Goal: Task Accomplishment & Management: Use online tool/utility

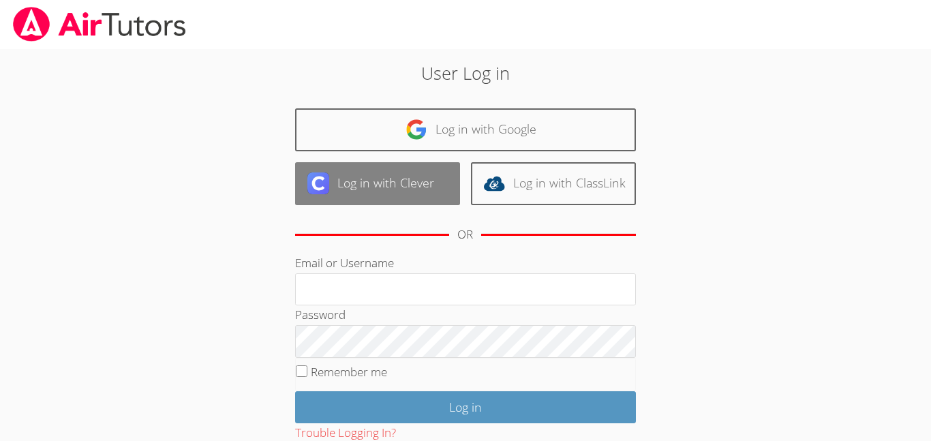
click at [322, 194] on img at bounding box center [318, 183] width 22 height 22
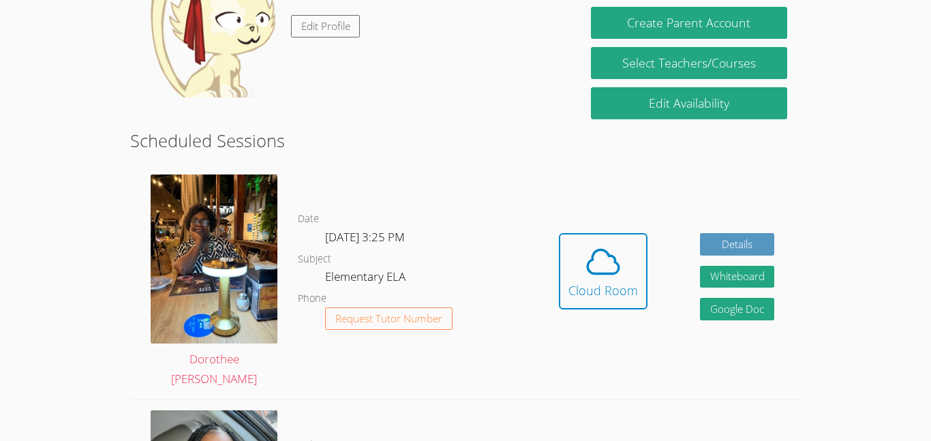
scroll to position [262, 0]
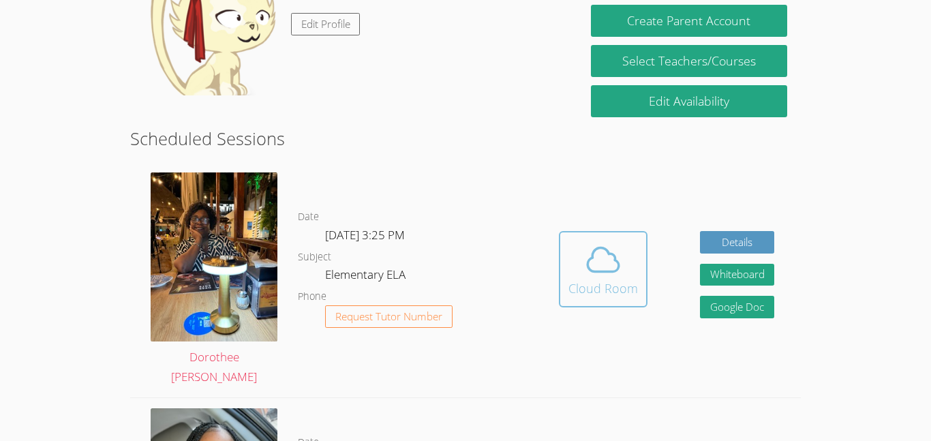
click at [594, 242] on icon at bounding box center [603, 260] width 38 height 38
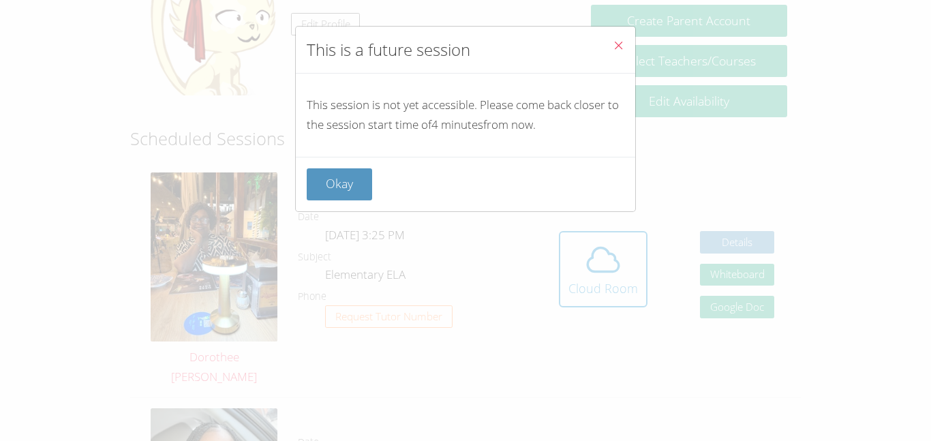
click at [610, 65] on button "Close" at bounding box center [618, 48] width 33 height 42
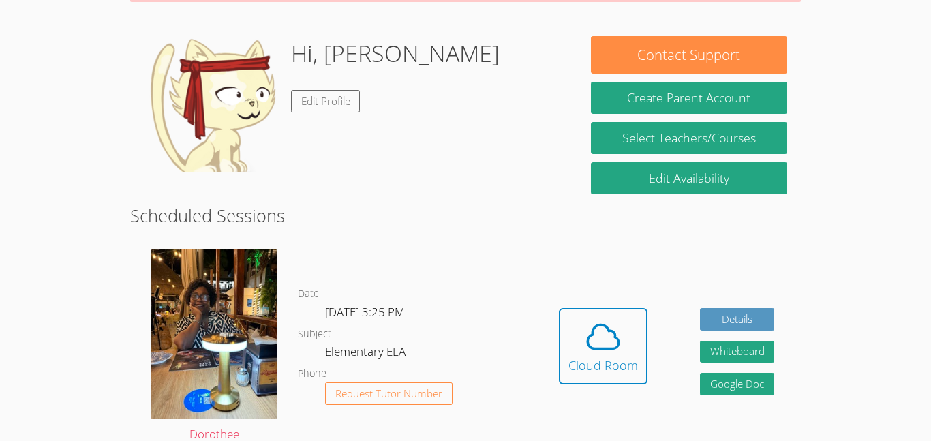
scroll to position [183, 0]
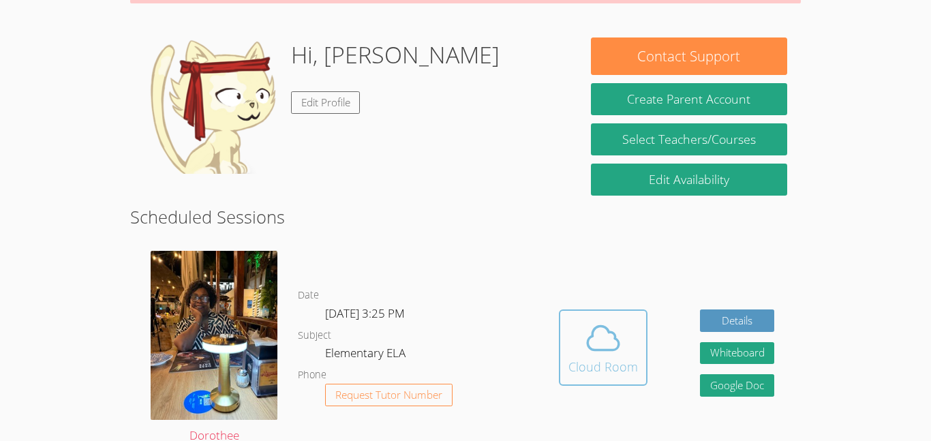
click at [603, 353] on icon at bounding box center [603, 338] width 38 height 38
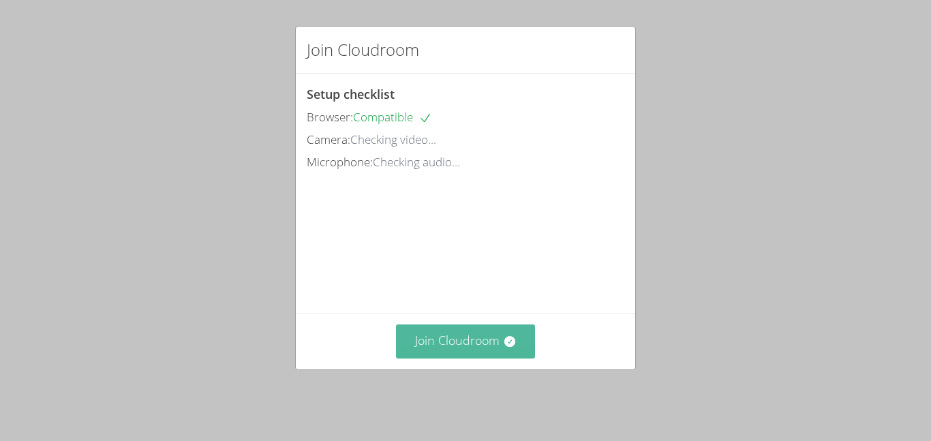
click at [463, 358] on button "Join Cloudroom" at bounding box center [466, 340] width 140 height 33
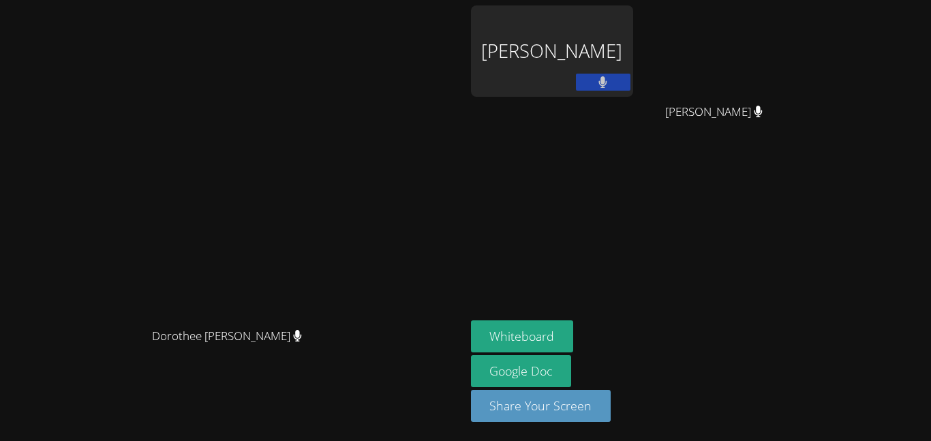
click at [607, 80] on icon at bounding box center [603, 82] width 8 height 12
click at [630, 75] on button at bounding box center [603, 82] width 55 height 17
click at [574, 335] on button "Whiteboard" at bounding box center [522, 336] width 103 height 32
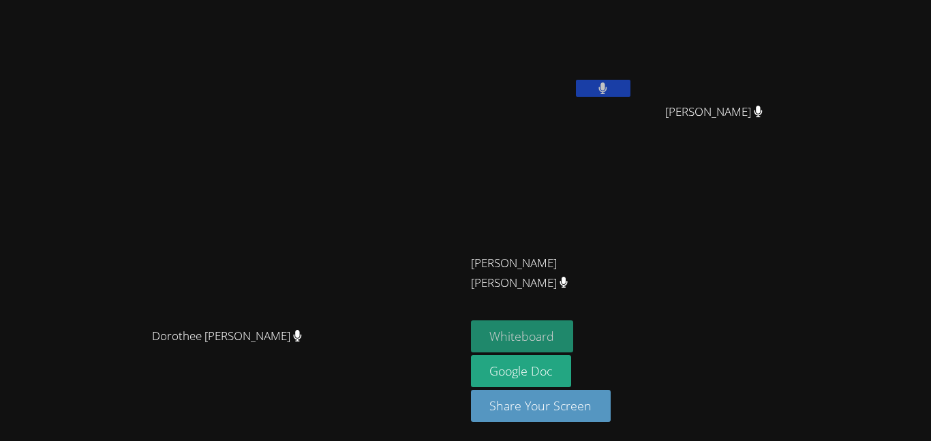
click at [574, 334] on button "Whiteboard" at bounding box center [522, 336] width 103 height 32
